Goal: Task Accomplishment & Management: Complete application form

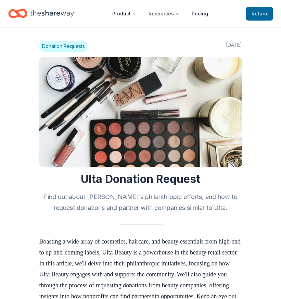
scroll to position [629, 0]
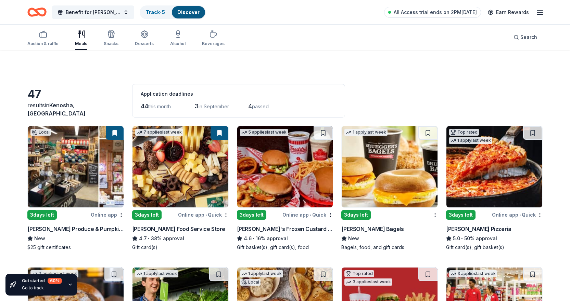
scroll to position [137, 0]
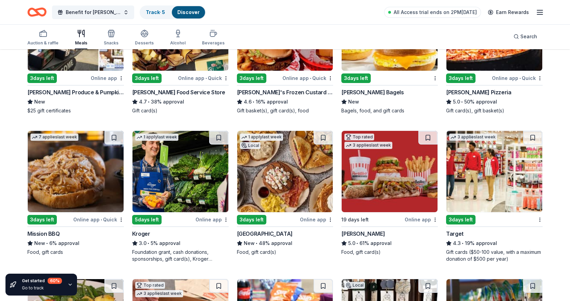
click at [494, 176] on img at bounding box center [494, 171] width 96 height 81
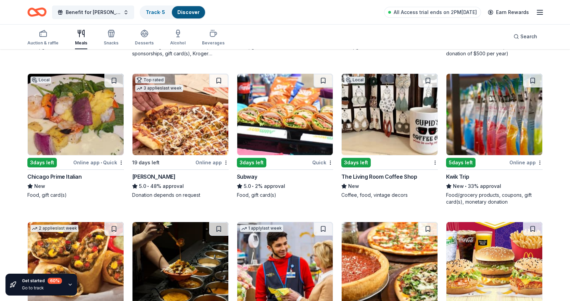
scroll to position [342, 0]
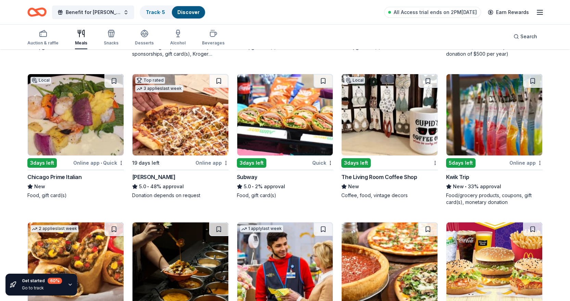
click at [484, 108] on img at bounding box center [494, 114] width 96 height 81
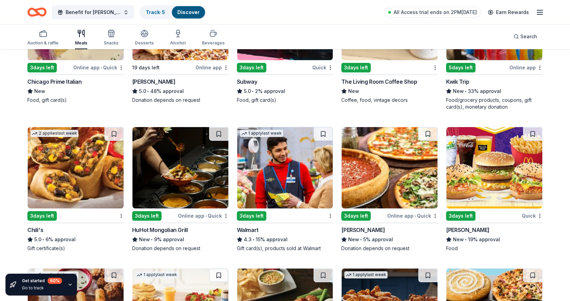
scroll to position [445, 0]
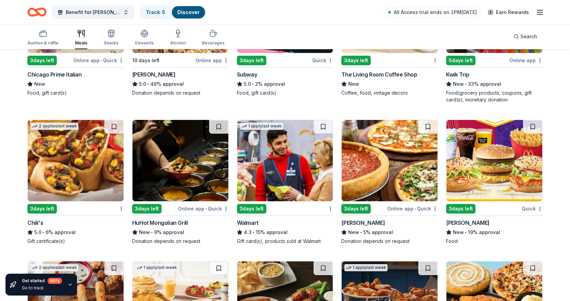
click at [290, 179] on img at bounding box center [285, 160] width 96 height 81
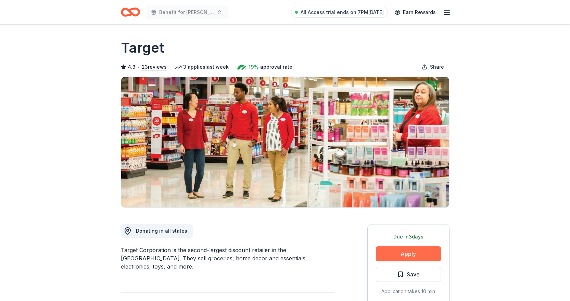
click at [406, 250] on button "Apply" at bounding box center [408, 254] width 65 height 15
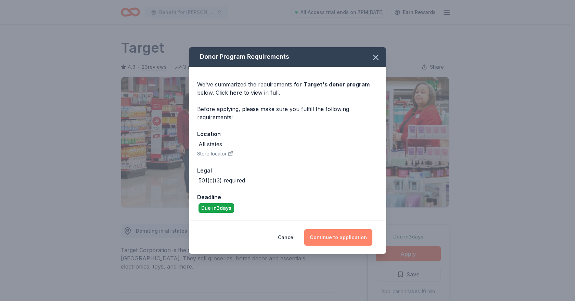
click at [347, 233] on button "Continue to application" at bounding box center [338, 238] width 68 height 16
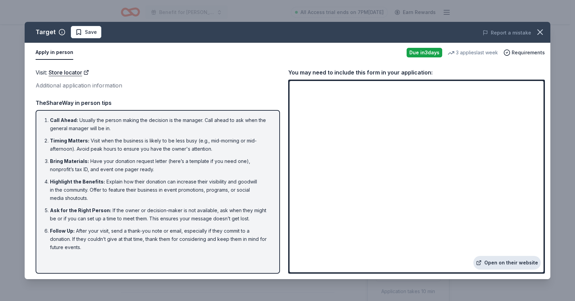
click at [510, 266] on link "Open on their website" at bounding box center [506, 263] width 67 height 14
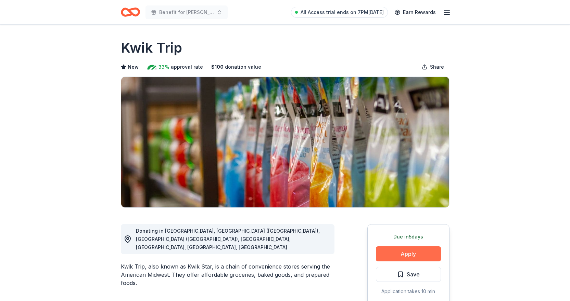
click at [393, 259] on button "Apply" at bounding box center [408, 254] width 65 height 15
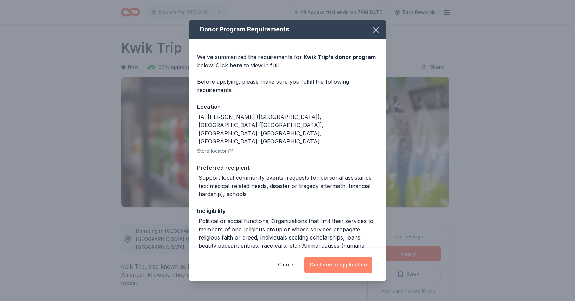
click at [337, 261] on button "Continue to application" at bounding box center [338, 265] width 68 height 16
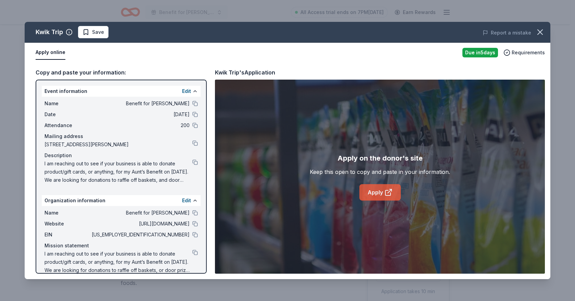
click at [377, 194] on link "Apply" at bounding box center [379, 192] width 41 height 16
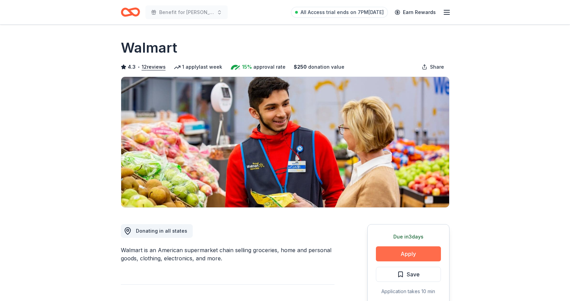
click at [406, 255] on button "Apply" at bounding box center [408, 254] width 65 height 15
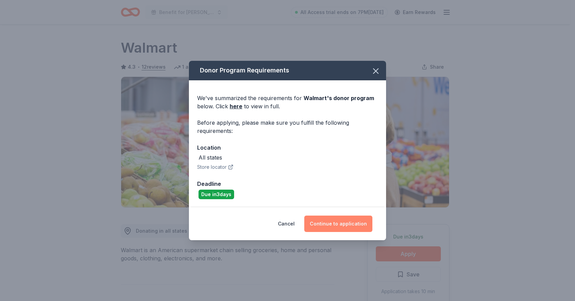
click at [345, 225] on button "Continue to application" at bounding box center [338, 224] width 68 height 16
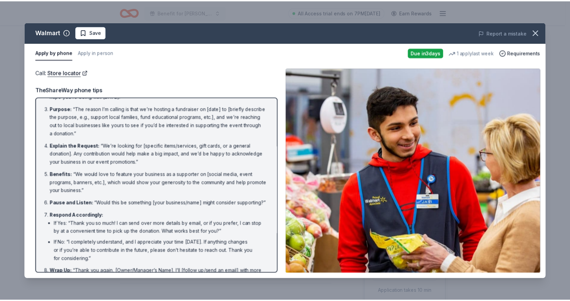
scroll to position [64, 0]
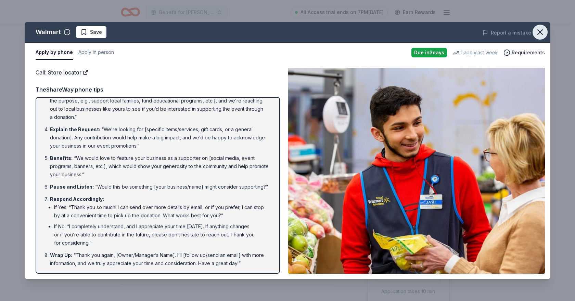
click at [540, 29] on icon "button" at bounding box center [540, 32] width 10 height 10
